Goal: Information Seeking & Learning: Find specific page/section

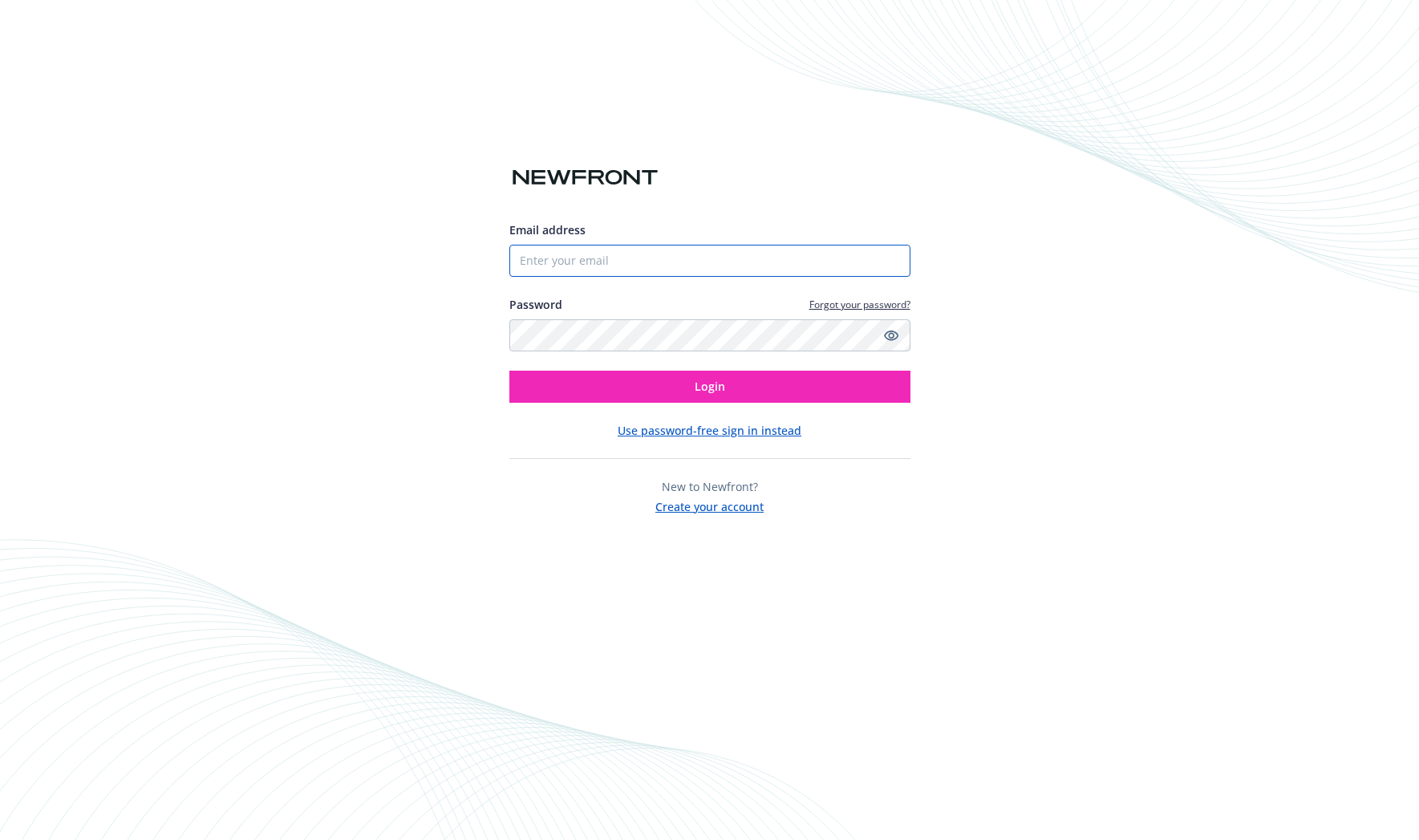
type input "[PERSON_NAME][EMAIL_ADDRESS][PERSON_NAME][DOMAIN_NAME]"
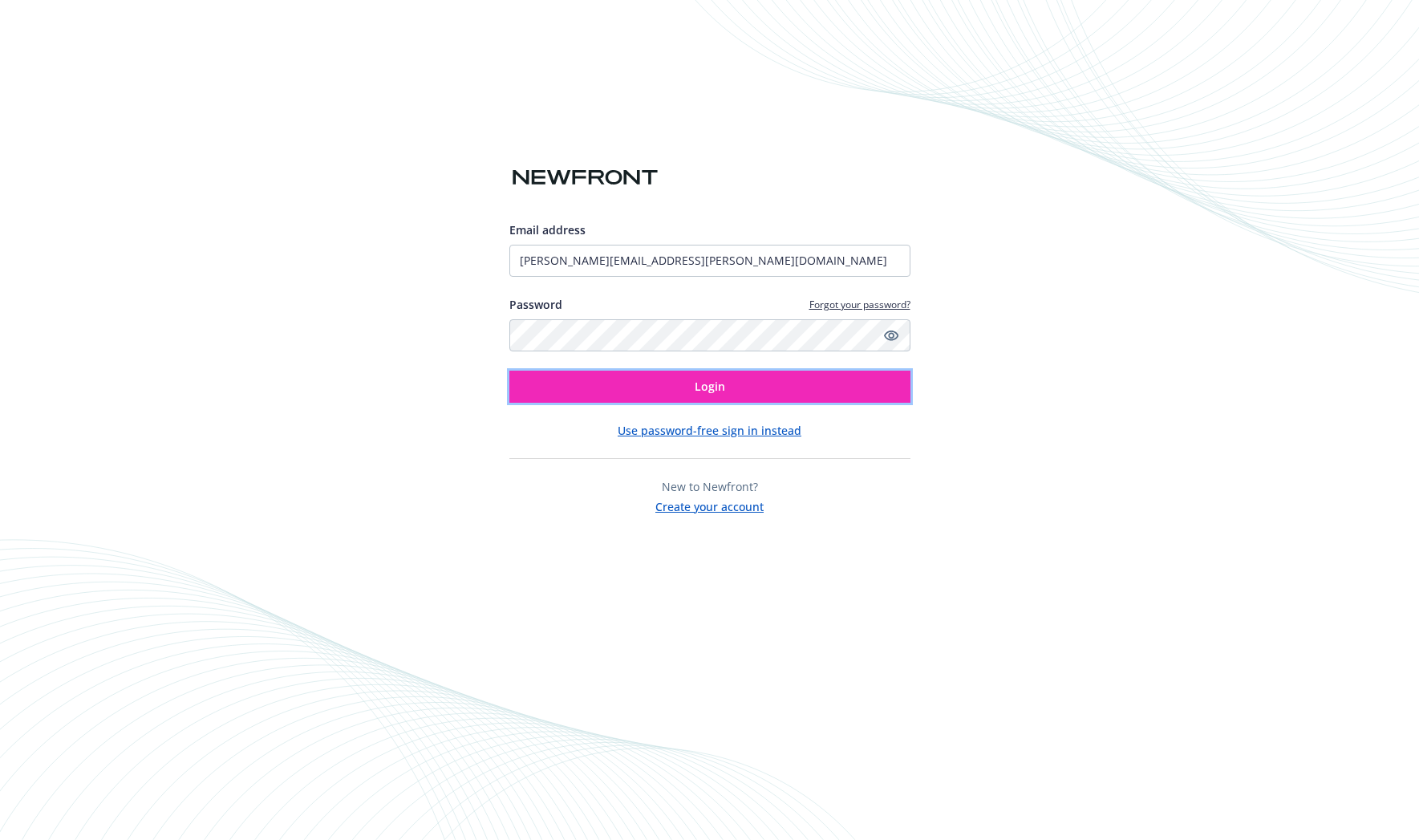
click at [660, 385] on button "Login" at bounding box center [710, 387] width 401 height 32
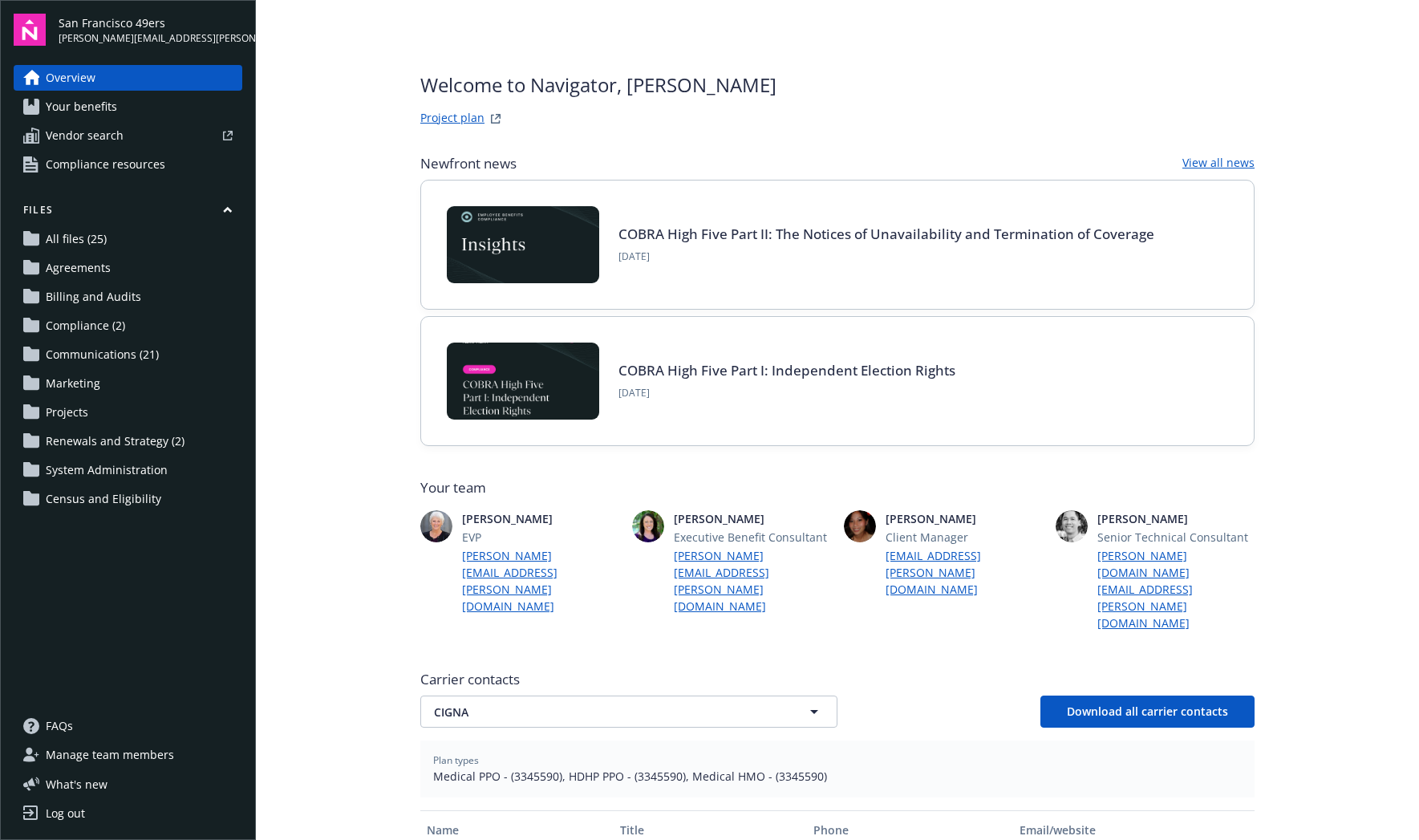
click at [61, 229] on span "All files (25)" at bounding box center [76, 239] width 61 height 26
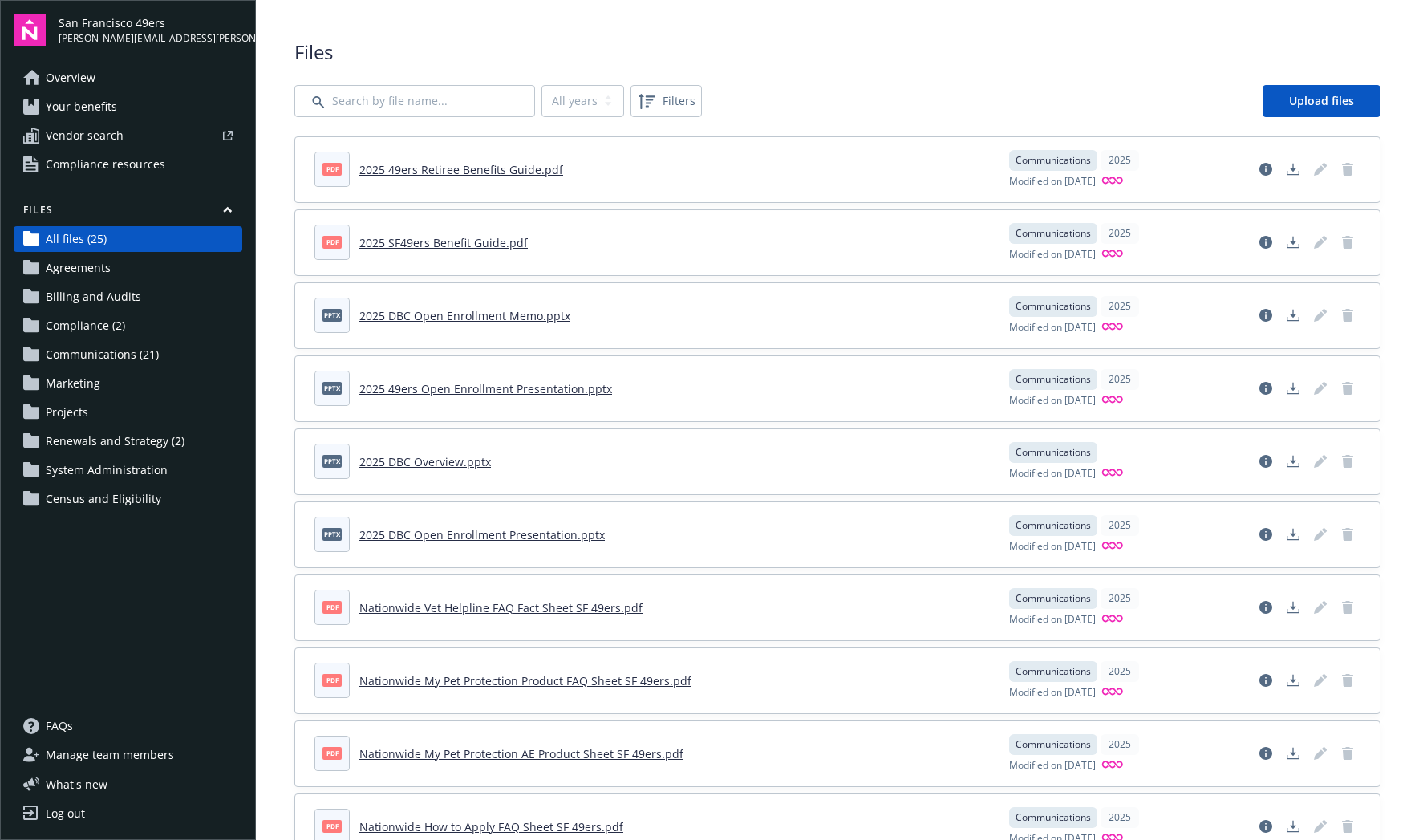
click at [88, 134] on span "Vendor search" at bounding box center [85, 136] width 78 height 26
click at [83, 267] on span "Agreements" at bounding box center [78, 268] width 65 height 26
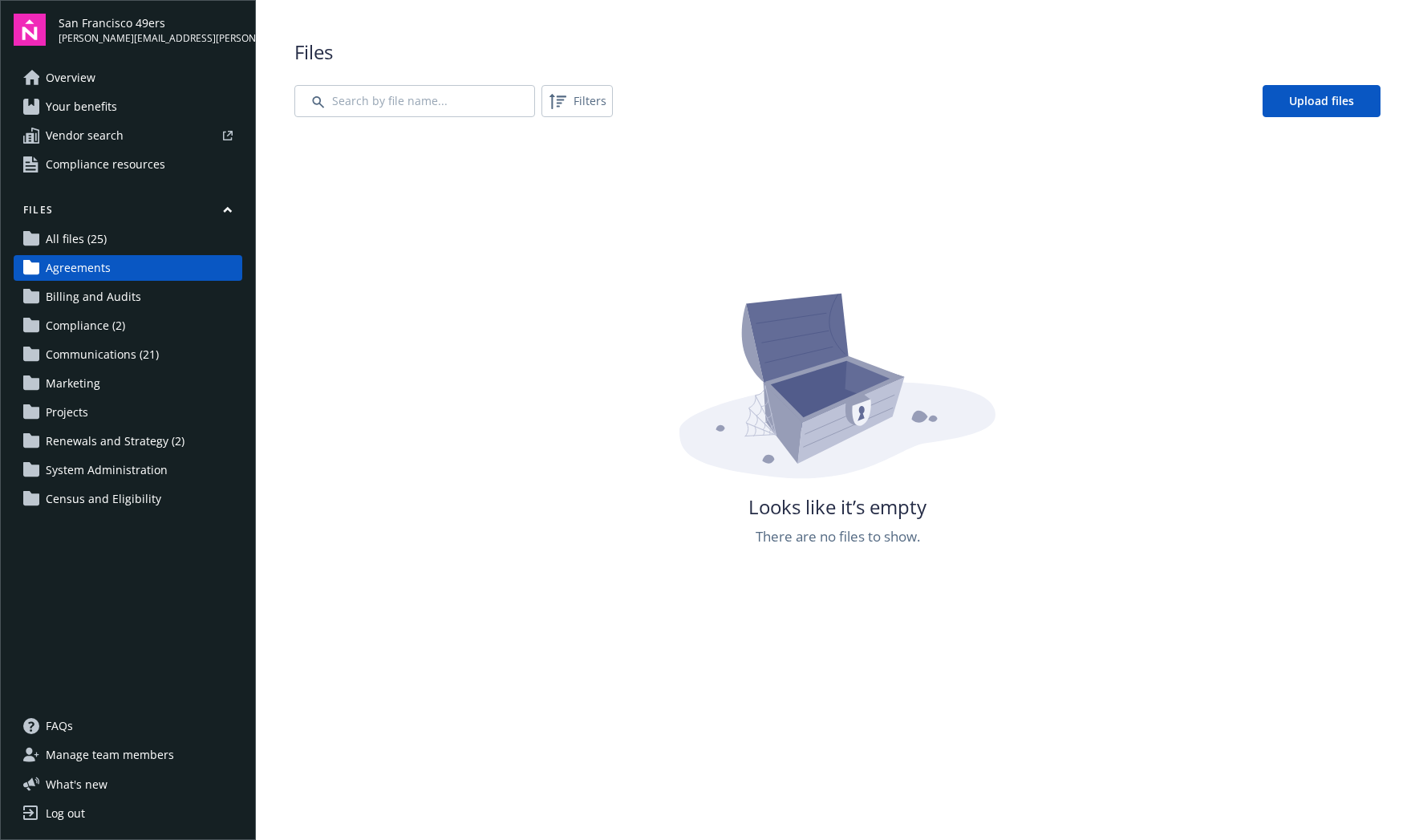
click at [84, 297] on span "Billing and Audits" at bounding box center [94, 297] width 96 height 26
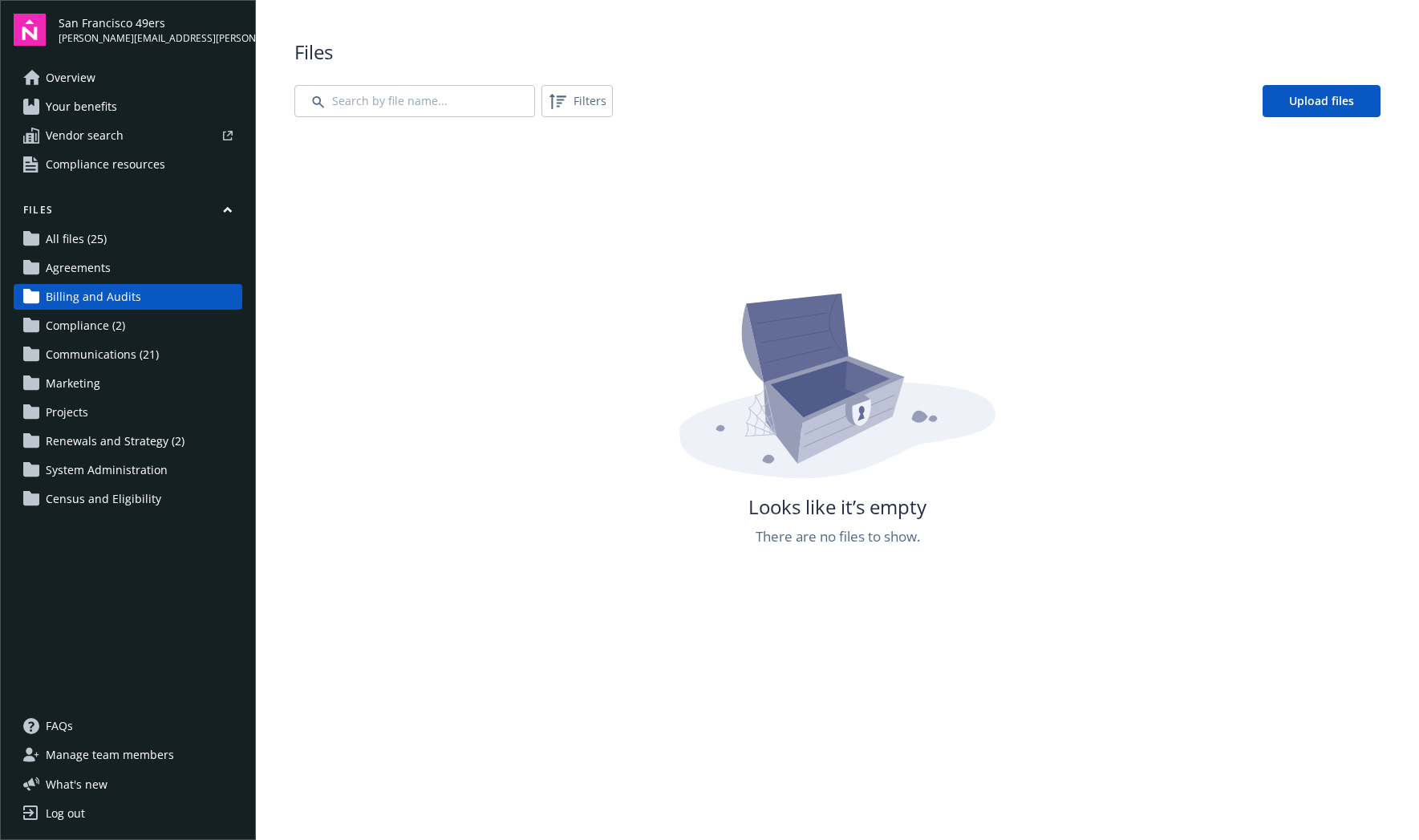
click at [85, 324] on span "Compliance (2)" at bounding box center [85, 326] width 79 height 26
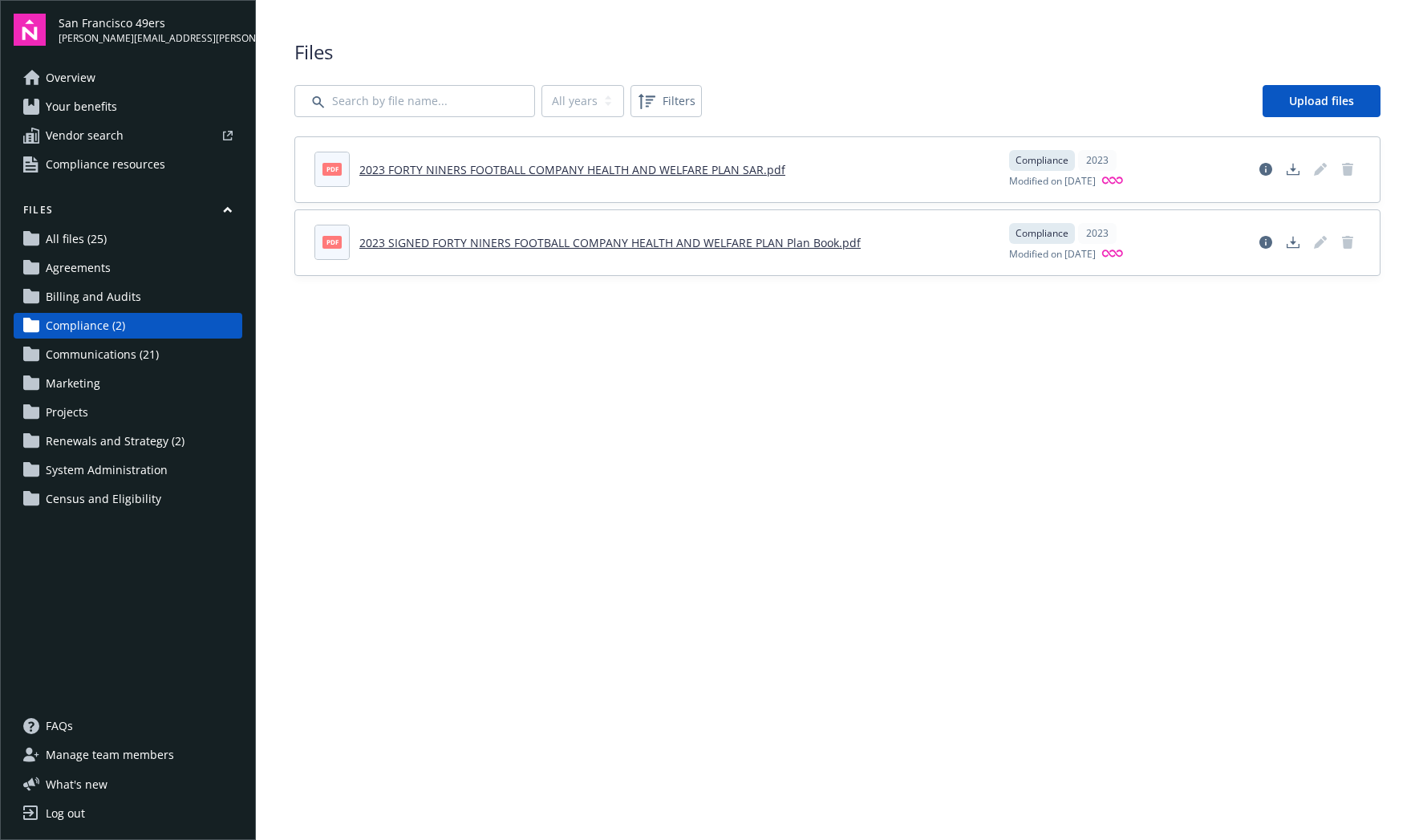
click at [76, 350] on span "Communications (21)" at bounding box center [103, 354] width 113 height 26
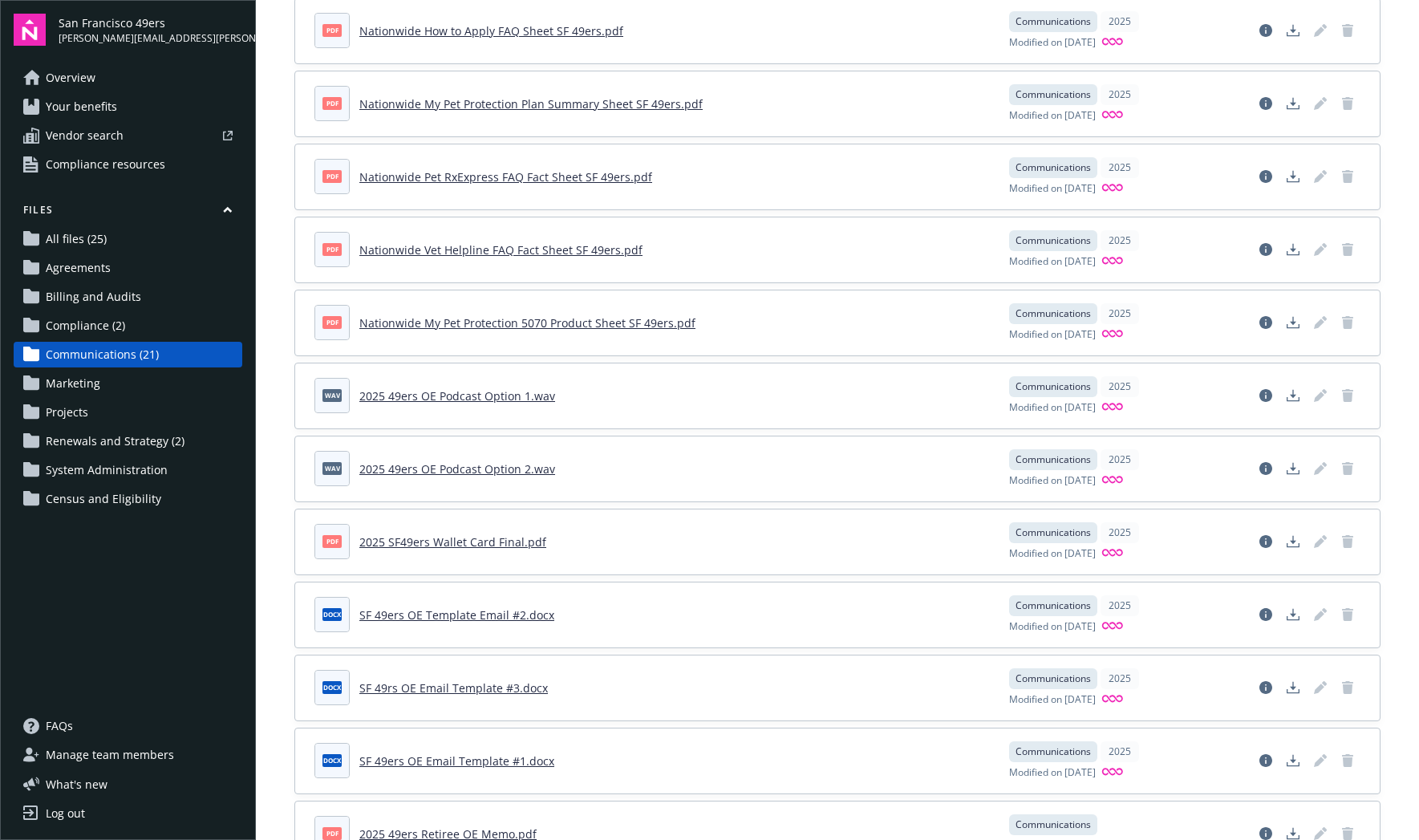
scroll to position [862, 0]
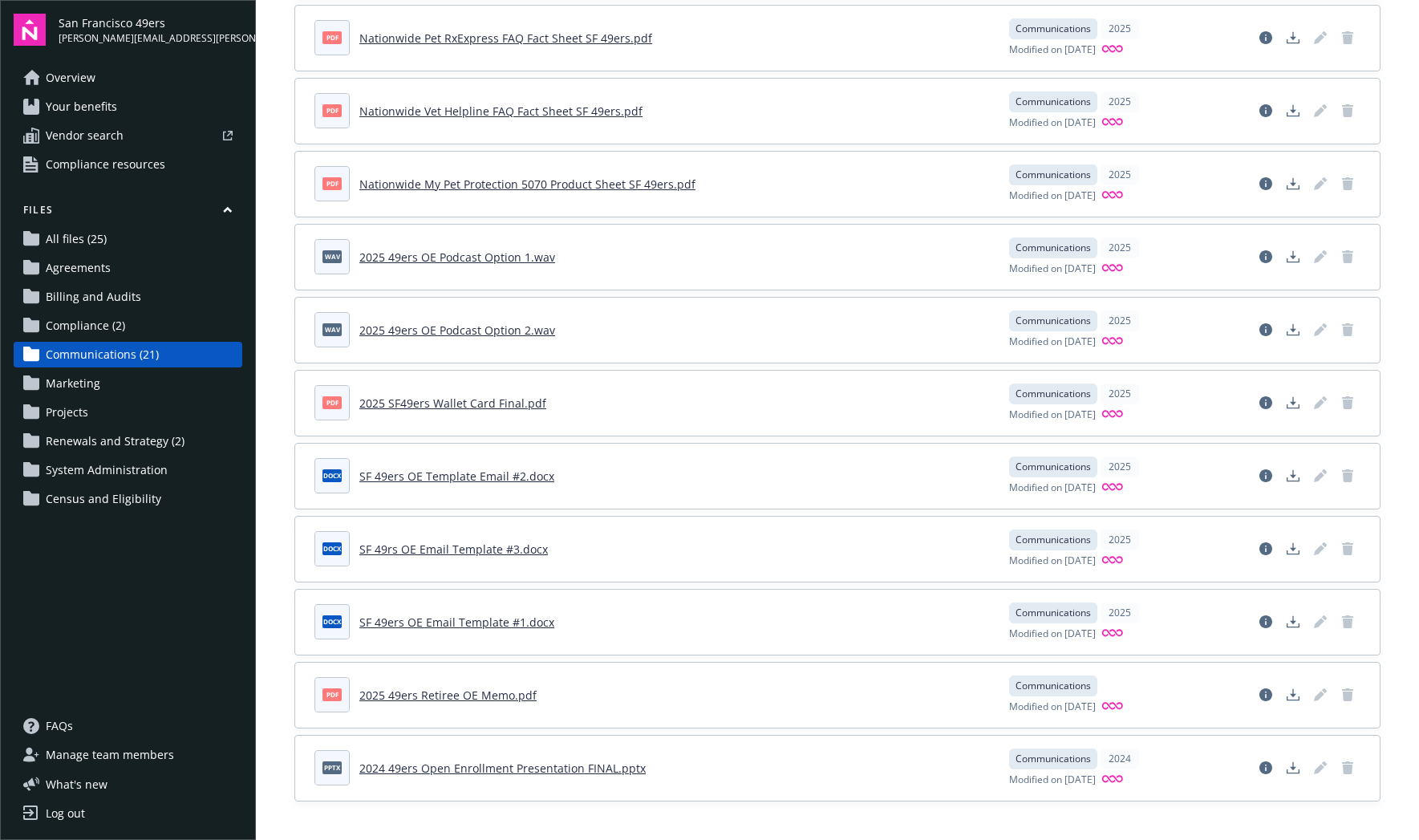
click at [77, 384] on span "Marketing" at bounding box center [73, 384] width 55 height 26
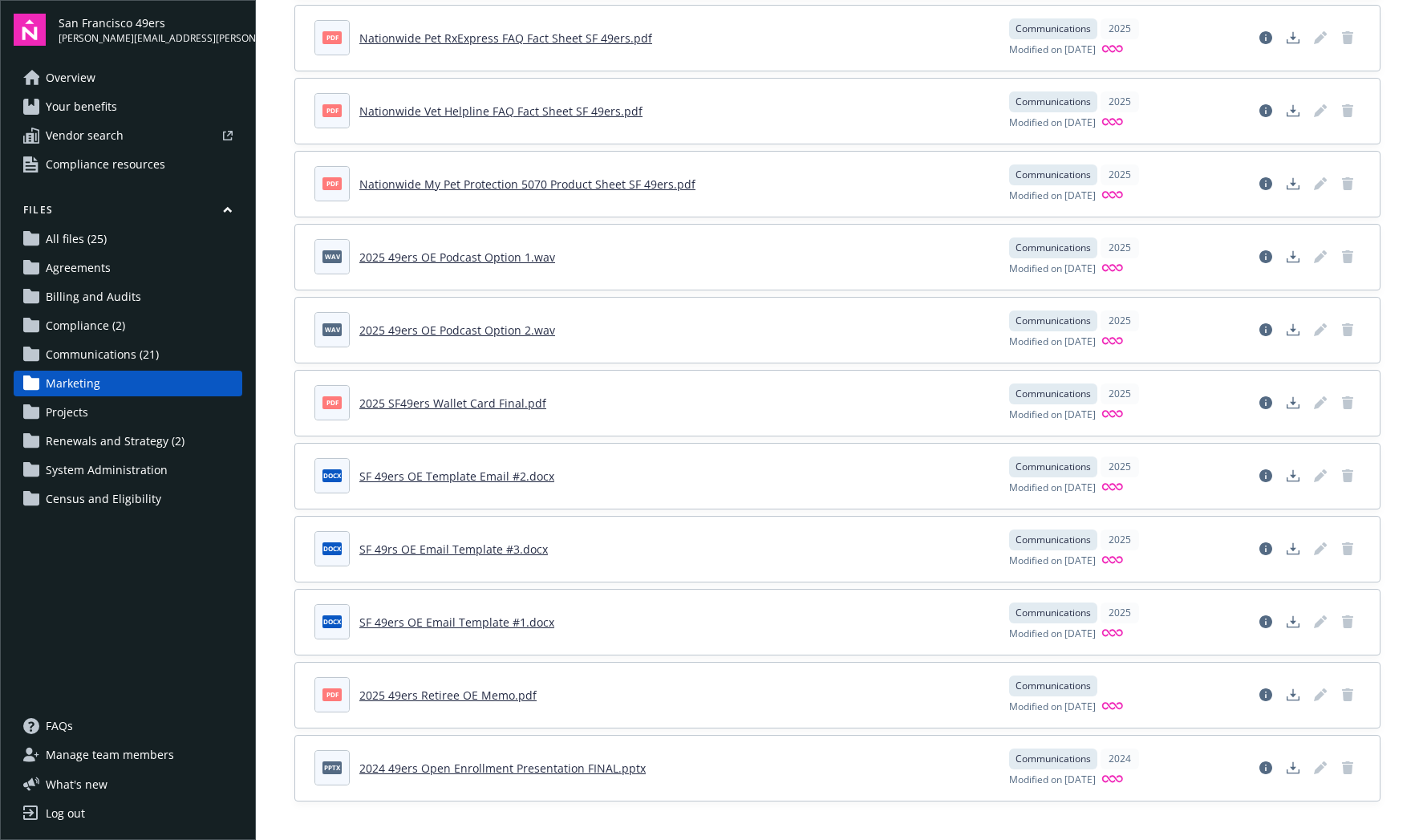
scroll to position [290, 0]
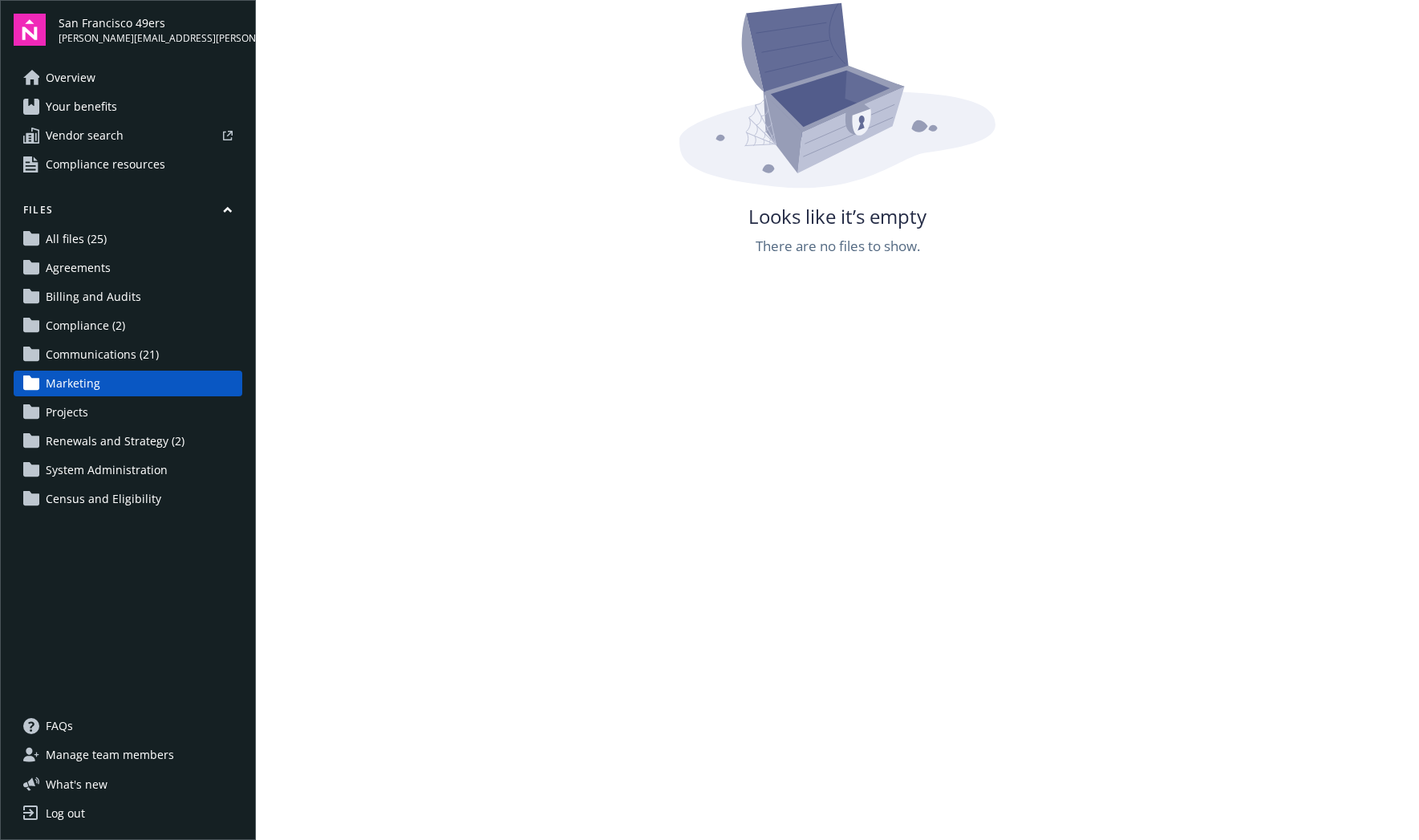
click at [78, 412] on span "Projects" at bounding box center [67, 413] width 43 height 26
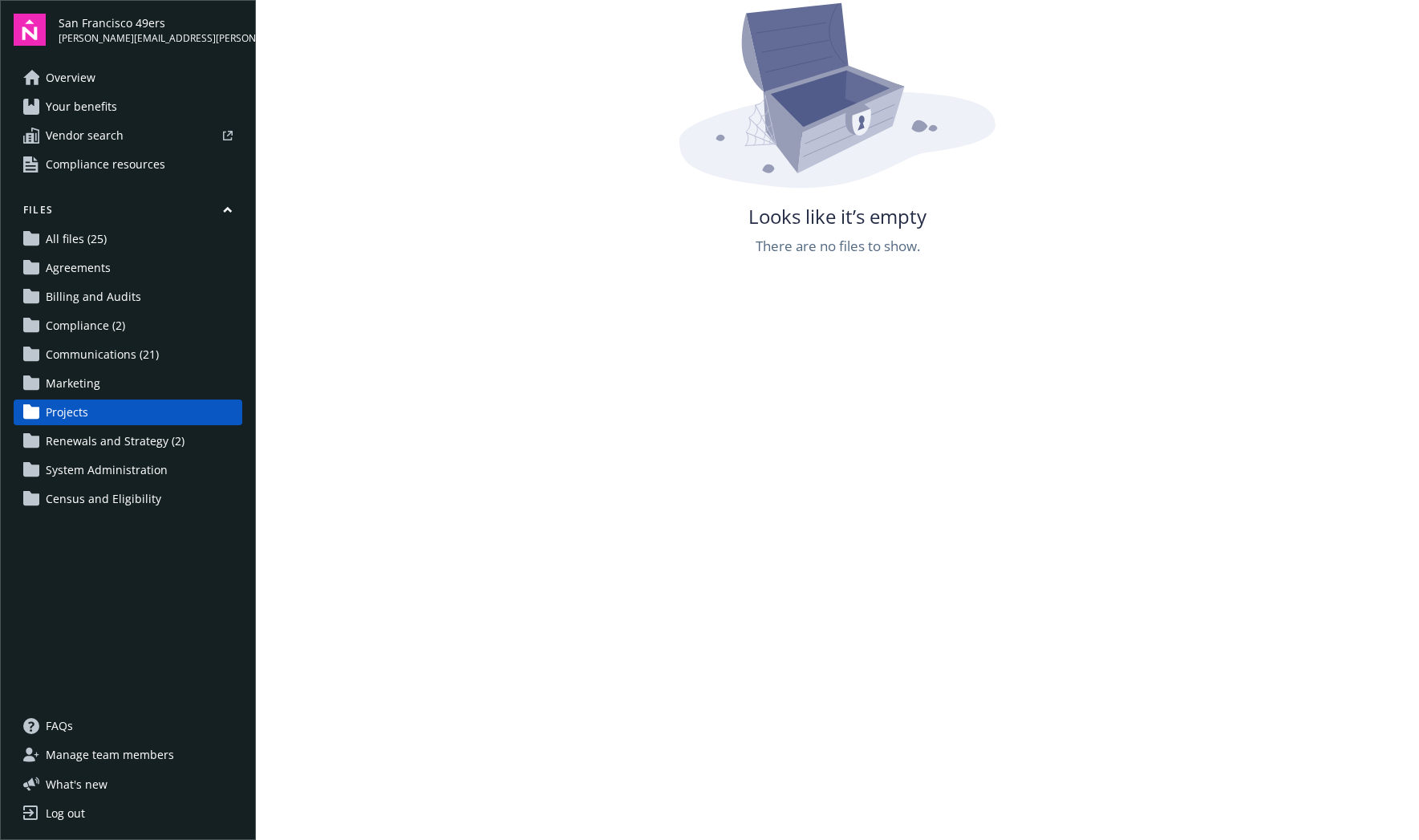
click at [85, 440] on span "Renewals and Strategy (2)" at bounding box center [116, 441] width 139 height 26
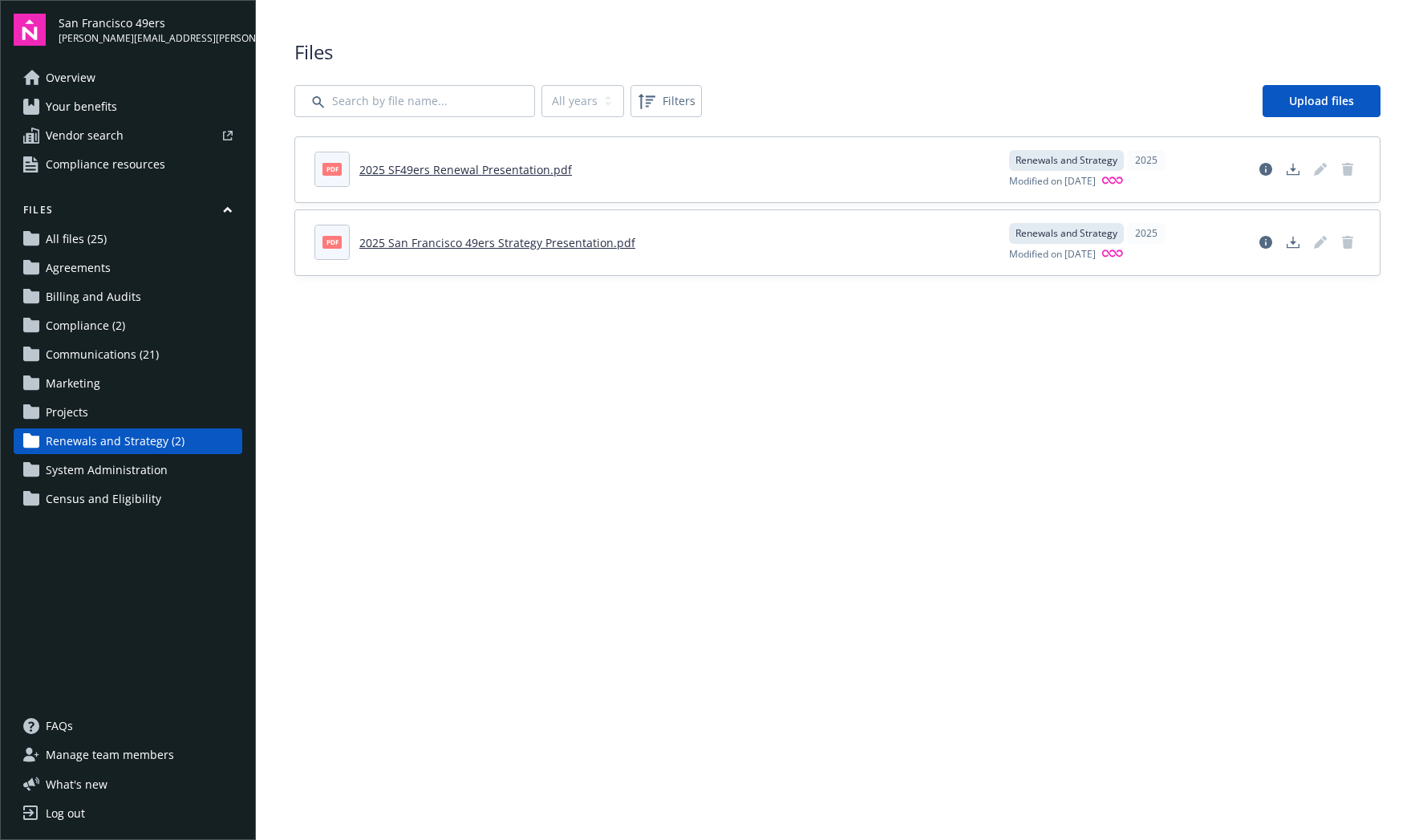
click at [83, 466] on span "System Administration" at bounding box center [107, 470] width 122 height 26
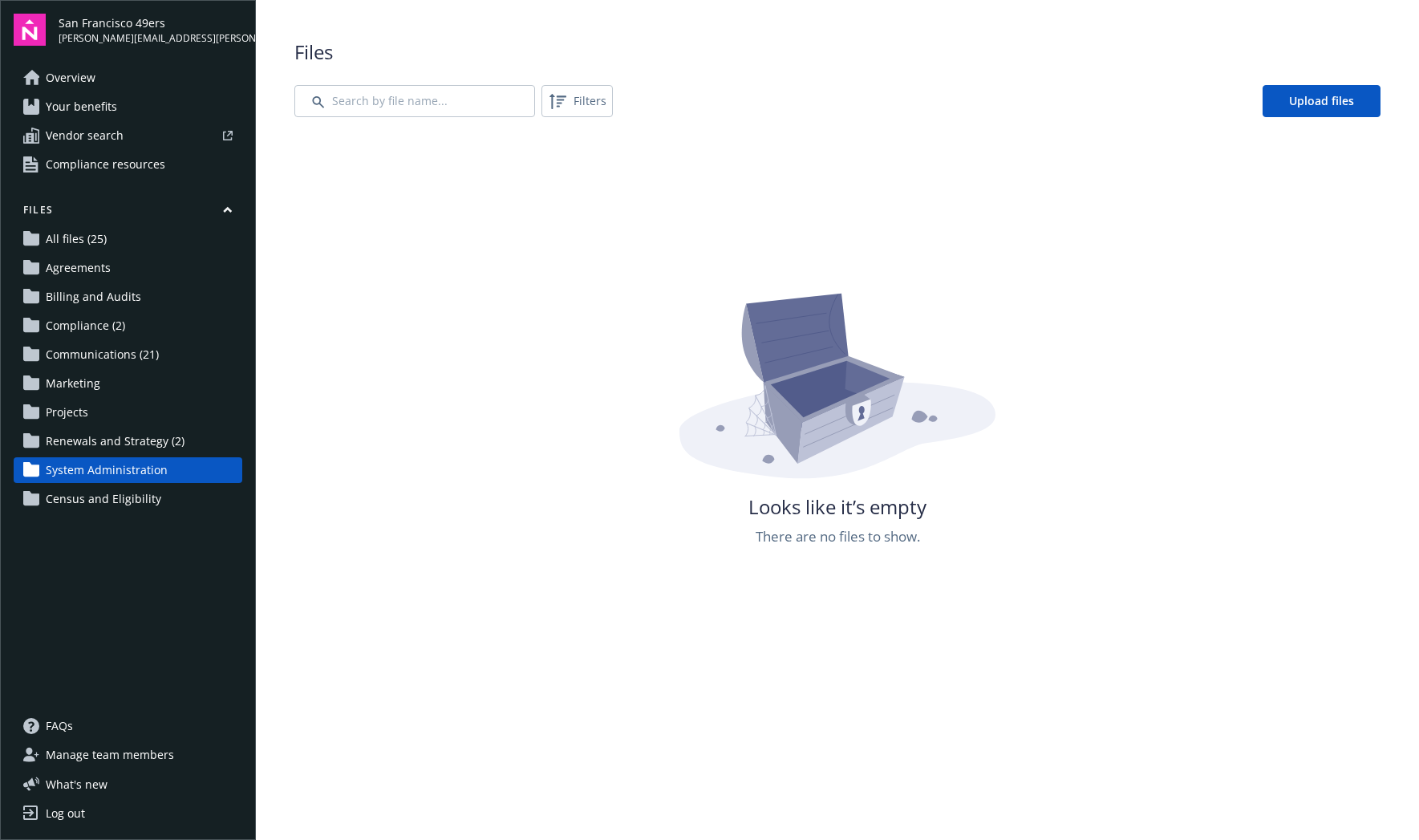
click at [83, 498] on span "Census and Eligibility" at bounding box center [103, 499] width 116 height 26
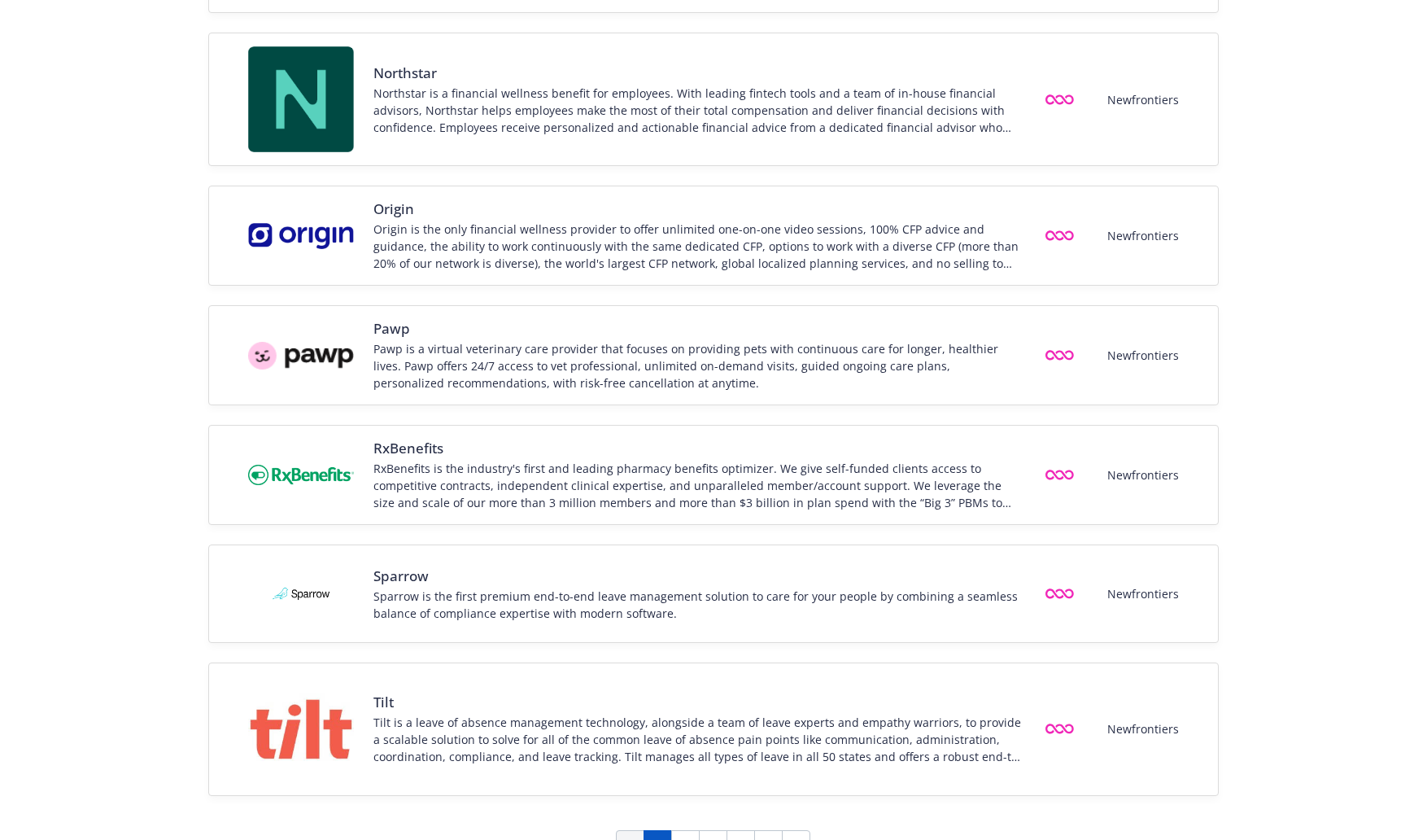
scroll to position [2034, 0]
